Goal: Transaction & Acquisition: Purchase product/service

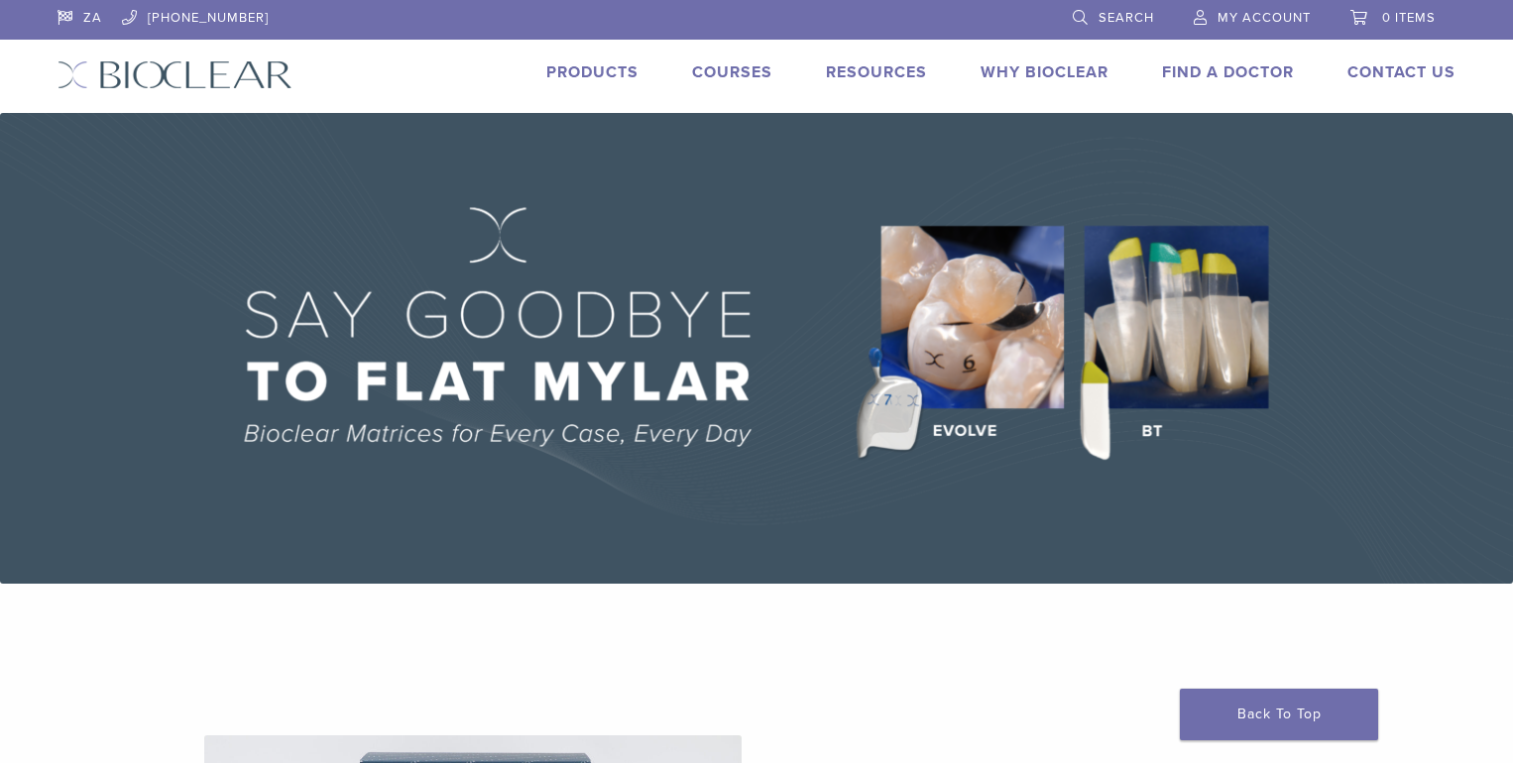
scroll to position [198, 0]
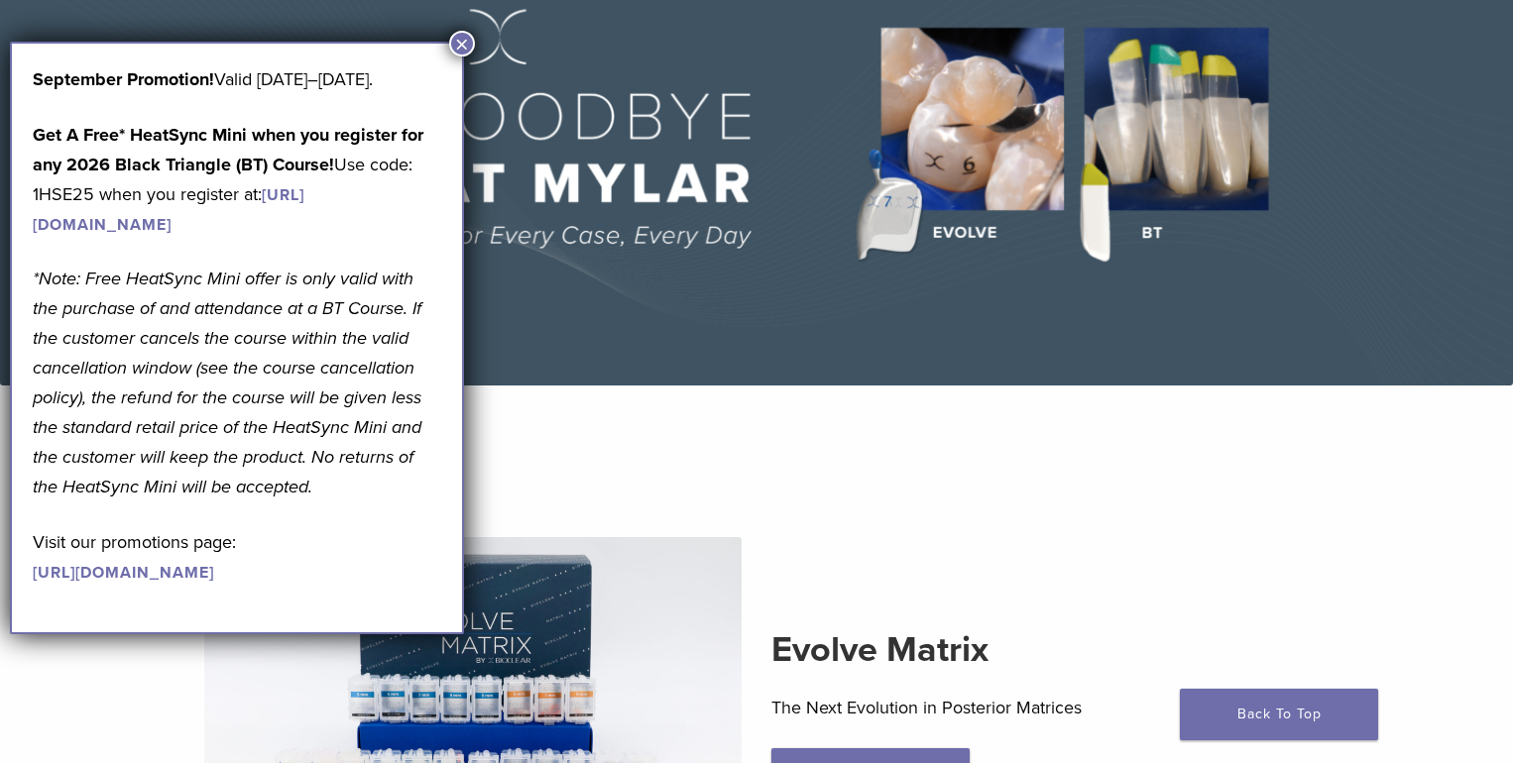
click at [459, 51] on button "×" at bounding box center [462, 44] width 26 height 26
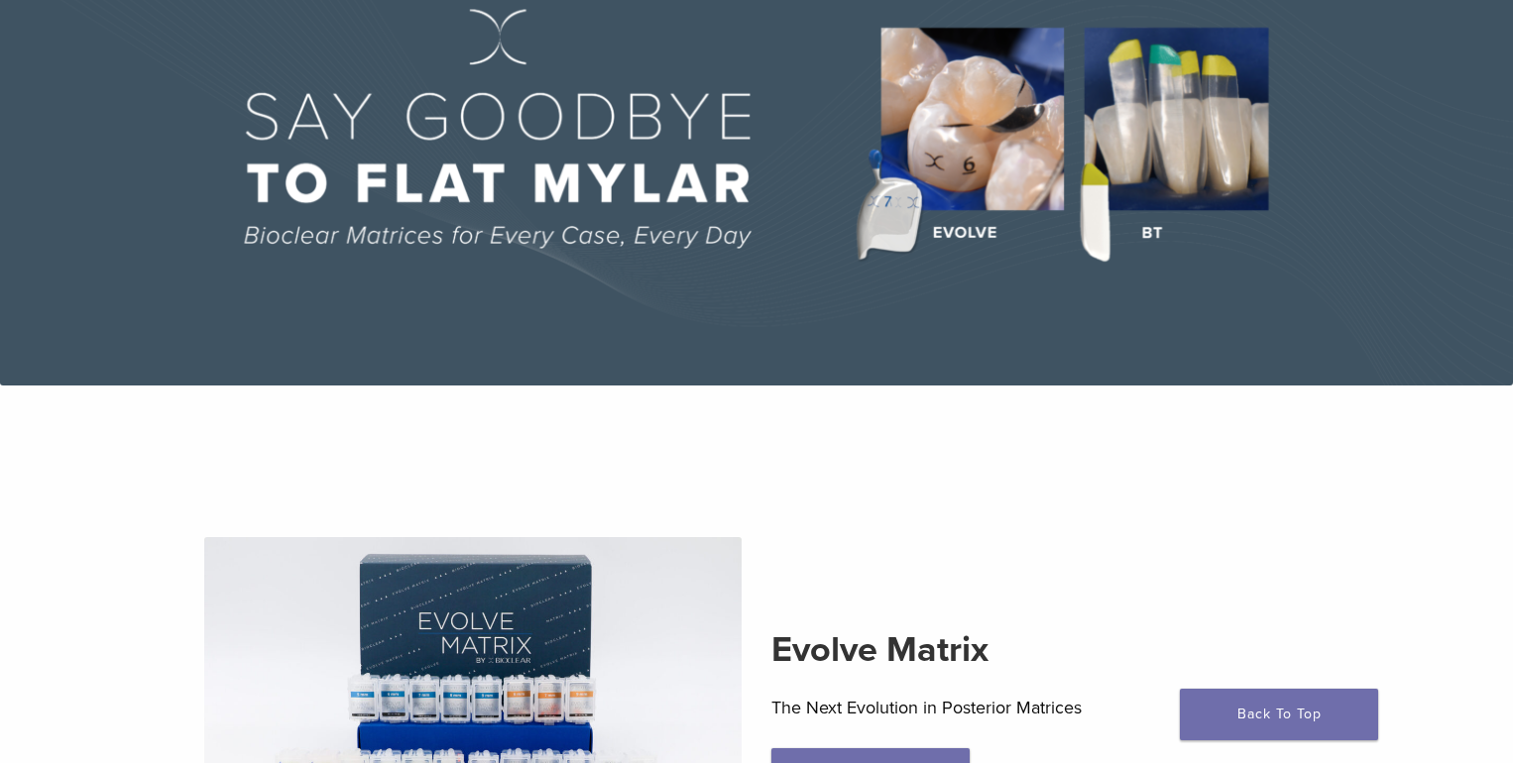
scroll to position [0, 0]
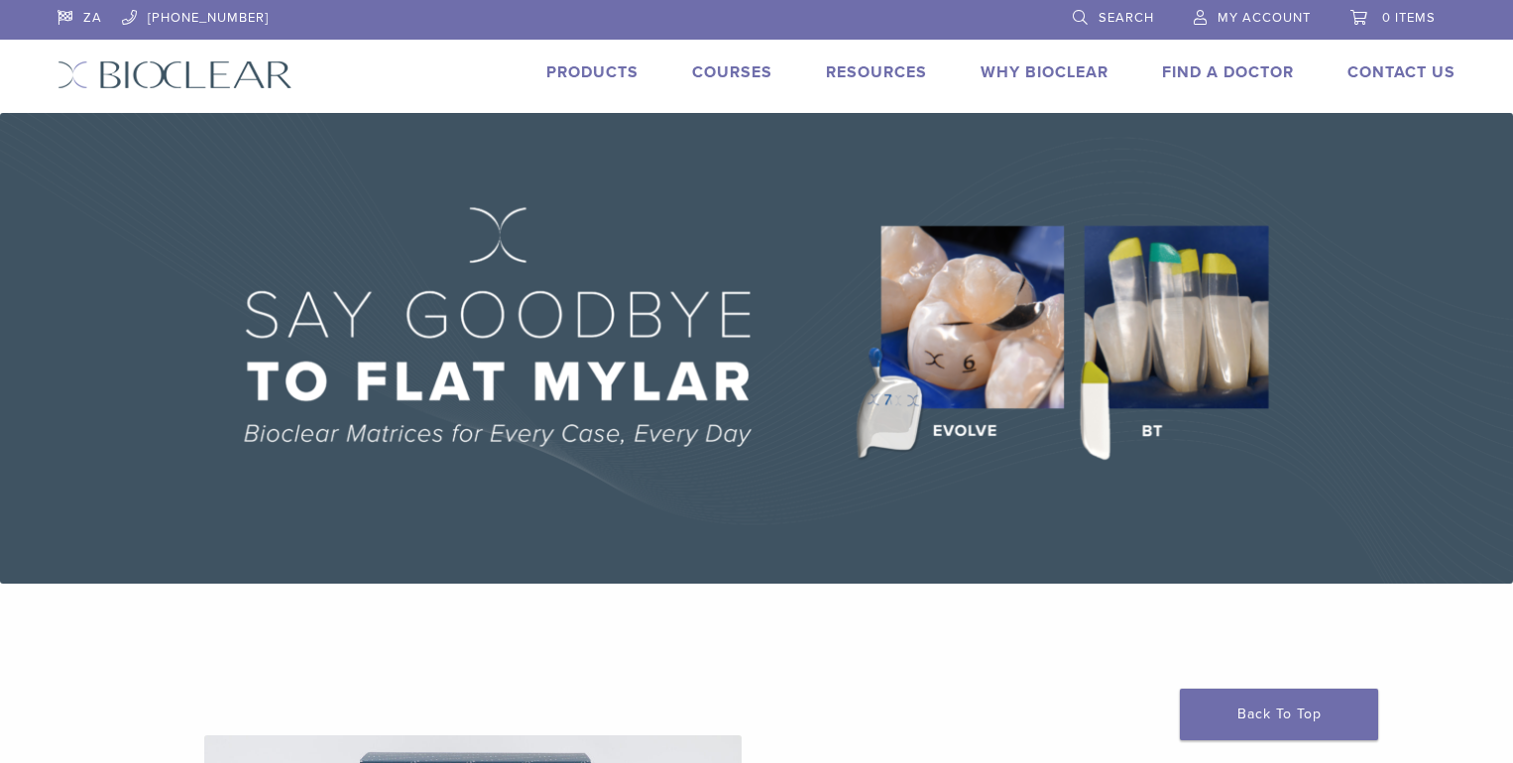
click at [558, 65] on link "Products" at bounding box center [592, 72] width 92 height 20
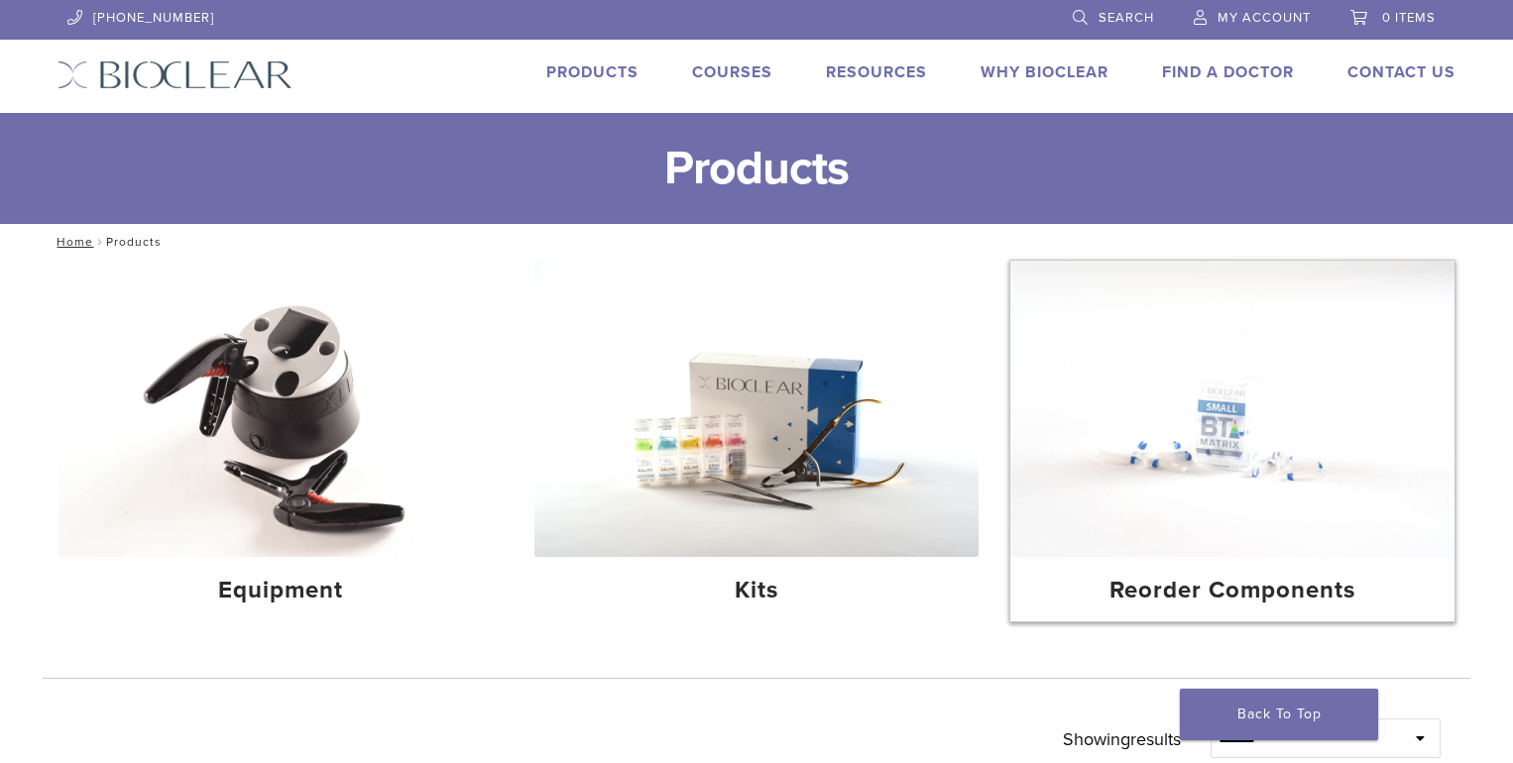
click at [1047, 587] on h4 "Reorder Components" at bounding box center [1232, 591] width 412 height 36
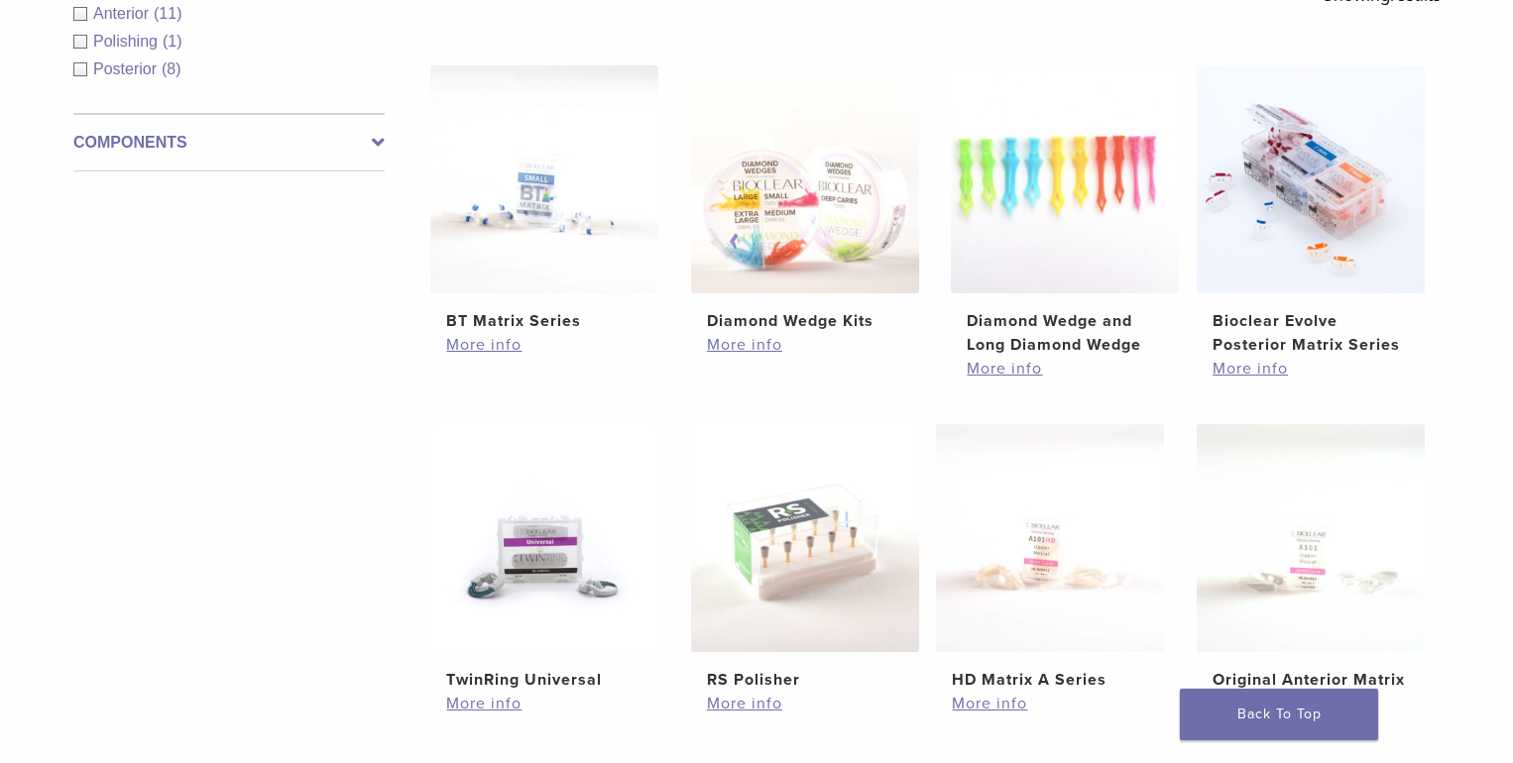
scroll to position [595, 0]
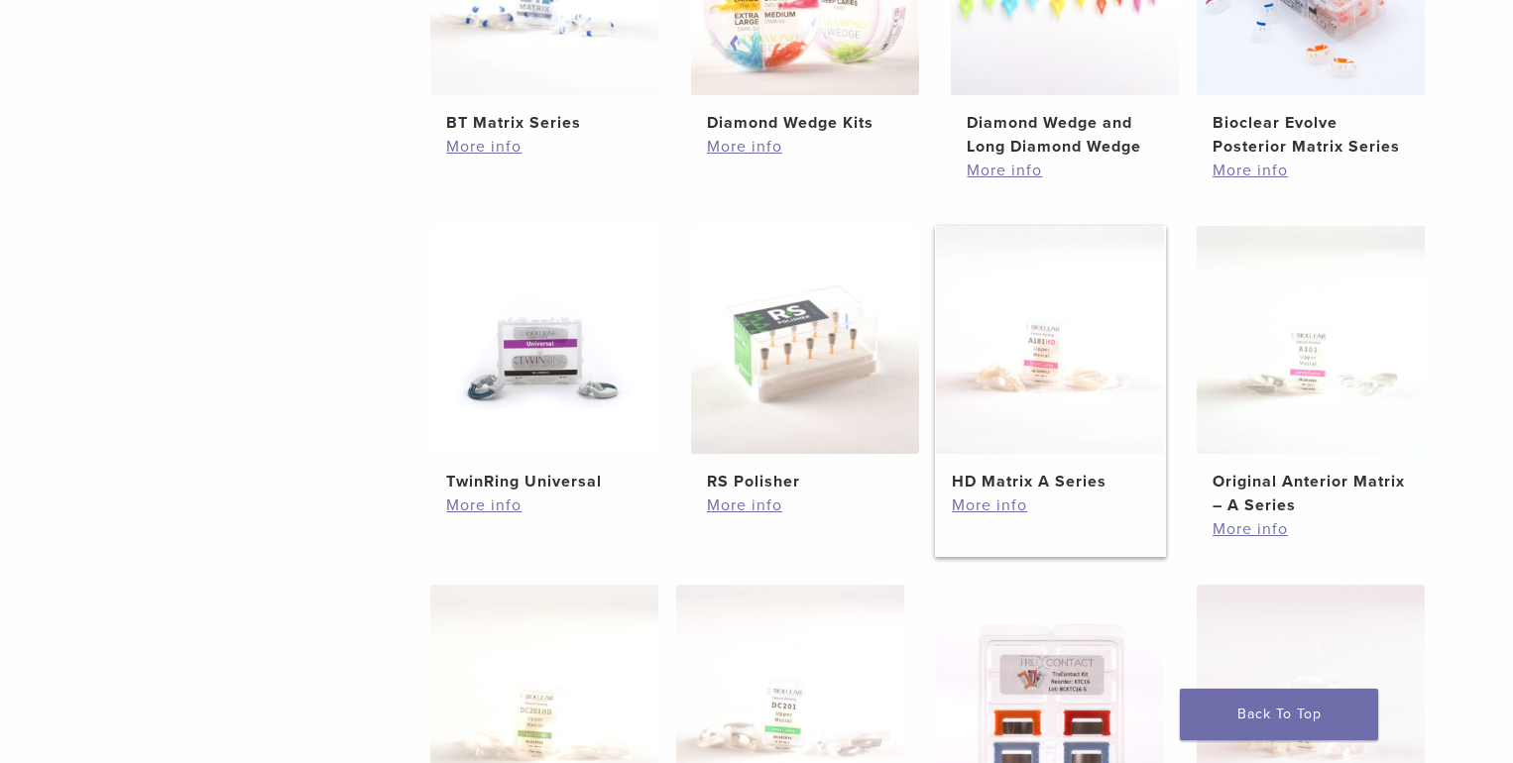
click at [1001, 478] on h2 "HD Matrix A Series" at bounding box center [1050, 482] width 196 height 24
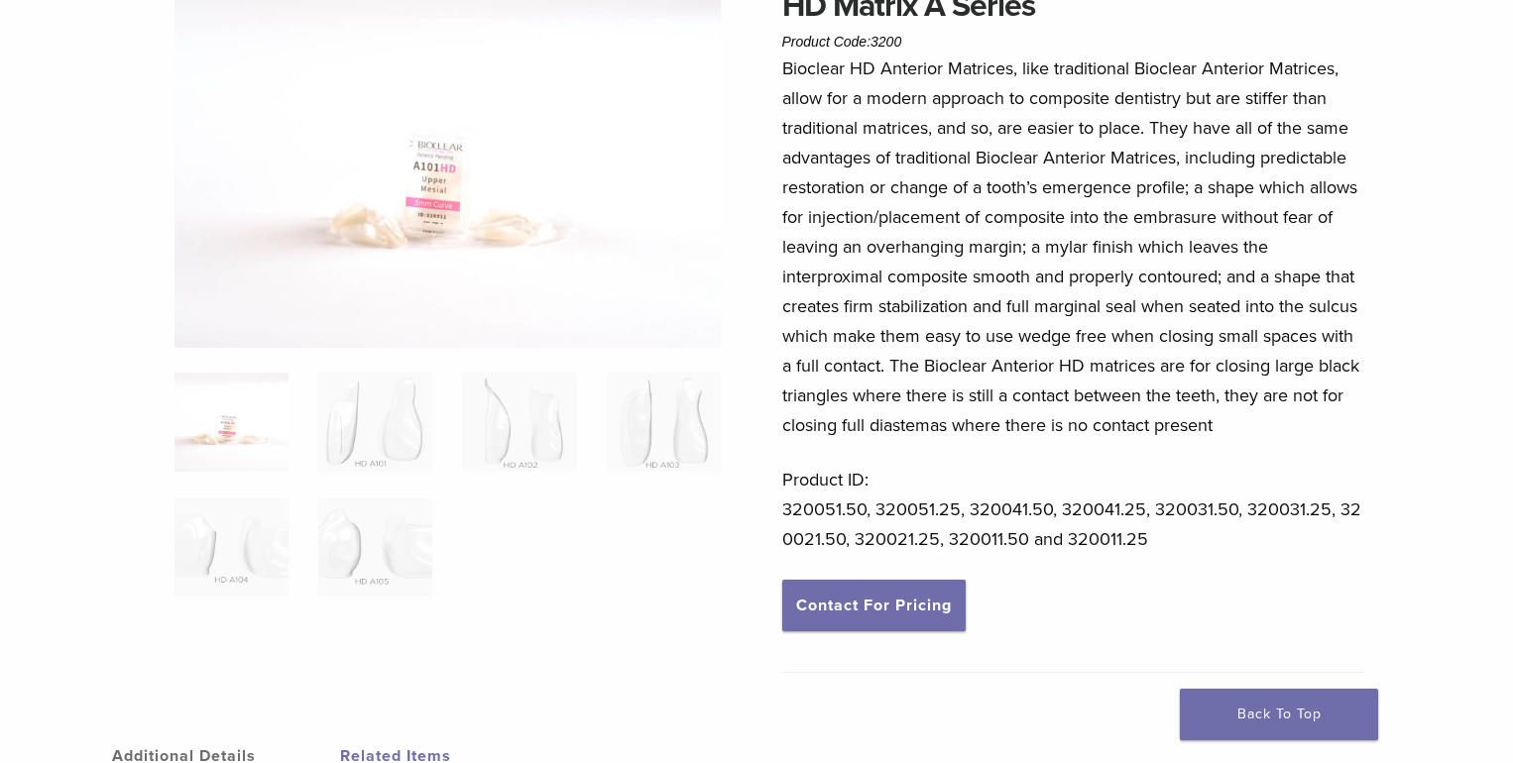
scroll to position [397, 0]
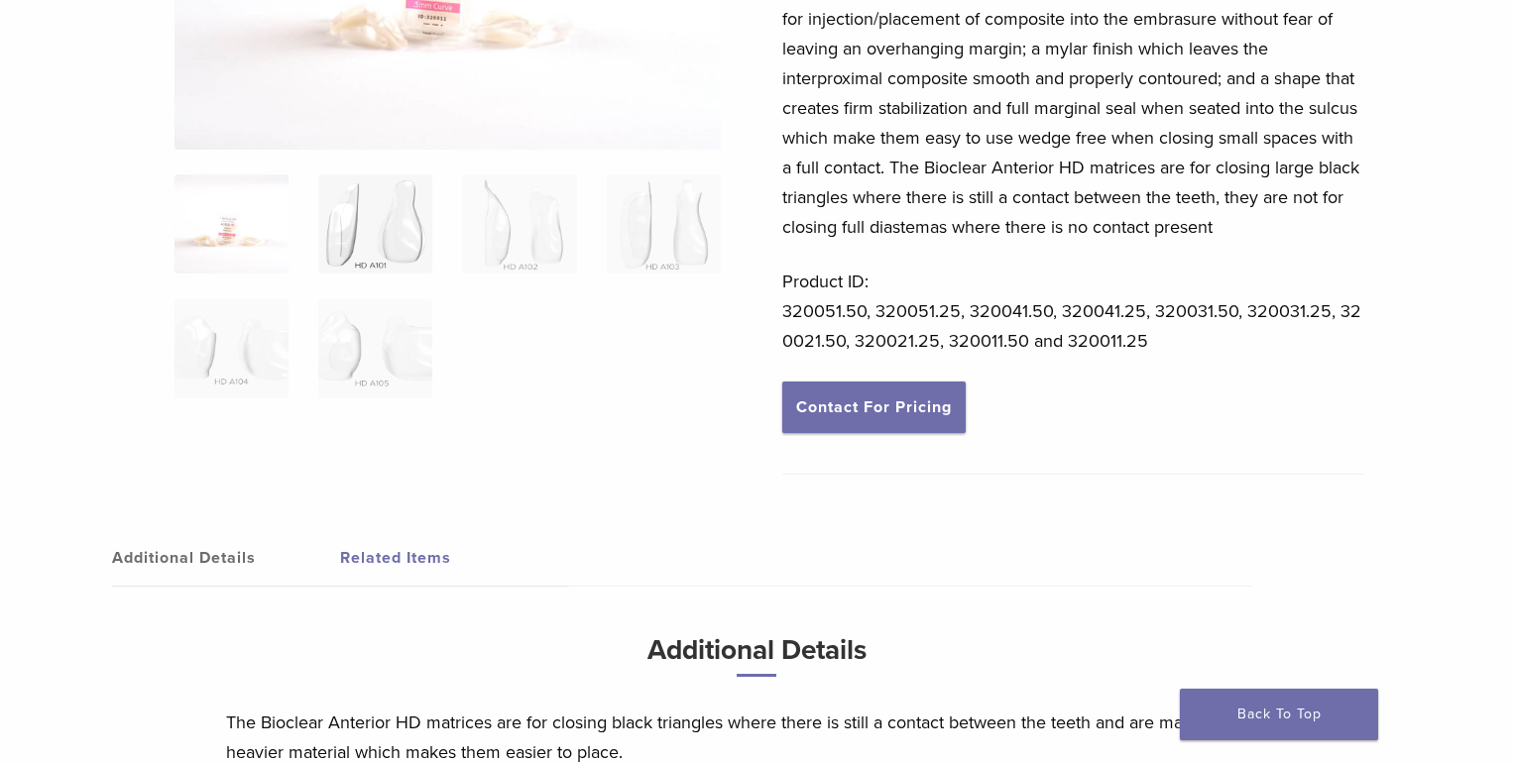
click at [391, 246] on img at bounding box center [375, 223] width 114 height 99
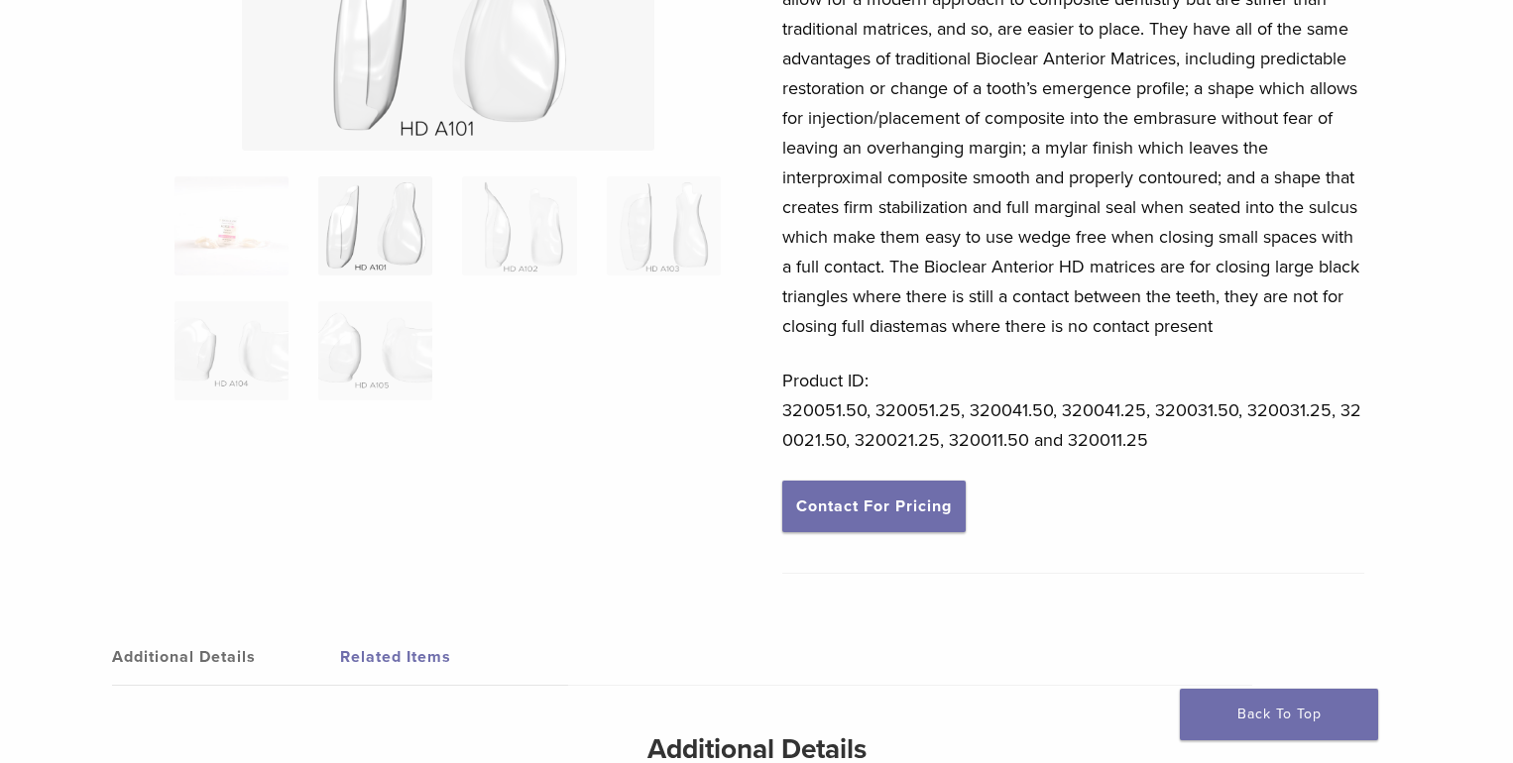
scroll to position [0, 0]
